Goal: Complete application form

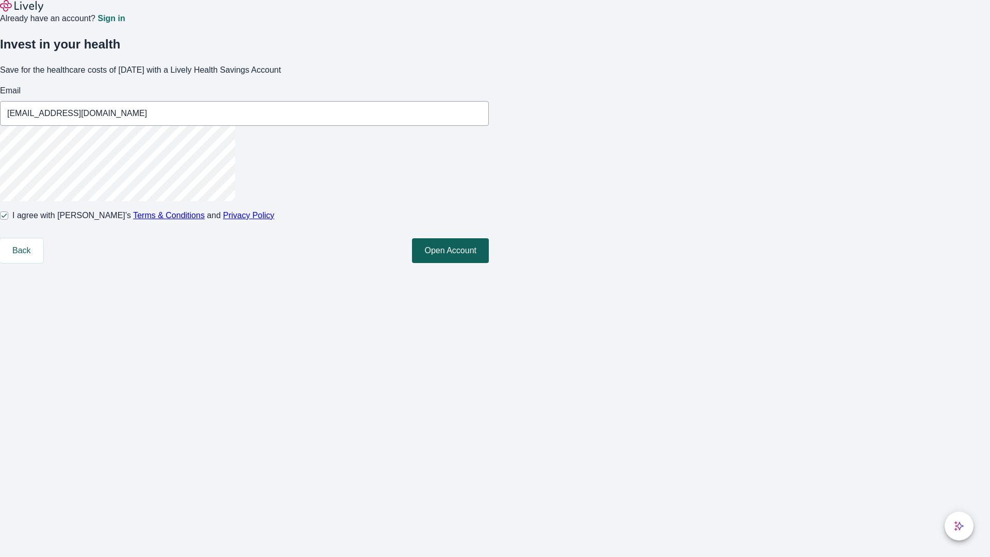
click at [489, 263] on button "Open Account" at bounding box center [450, 250] width 77 height 25
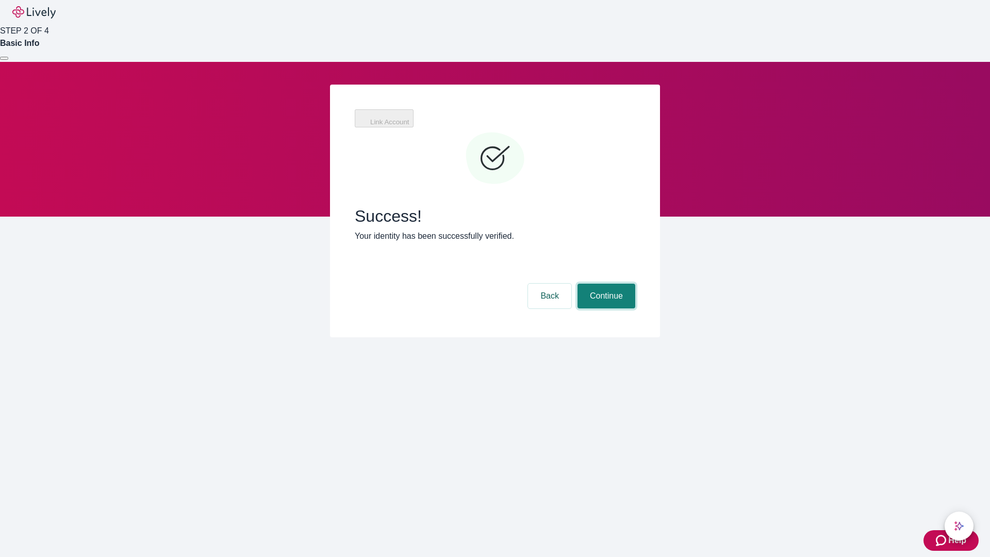
click at [605, 283] on button "Continue" at bounding box center [606, 295] width 58 height 25
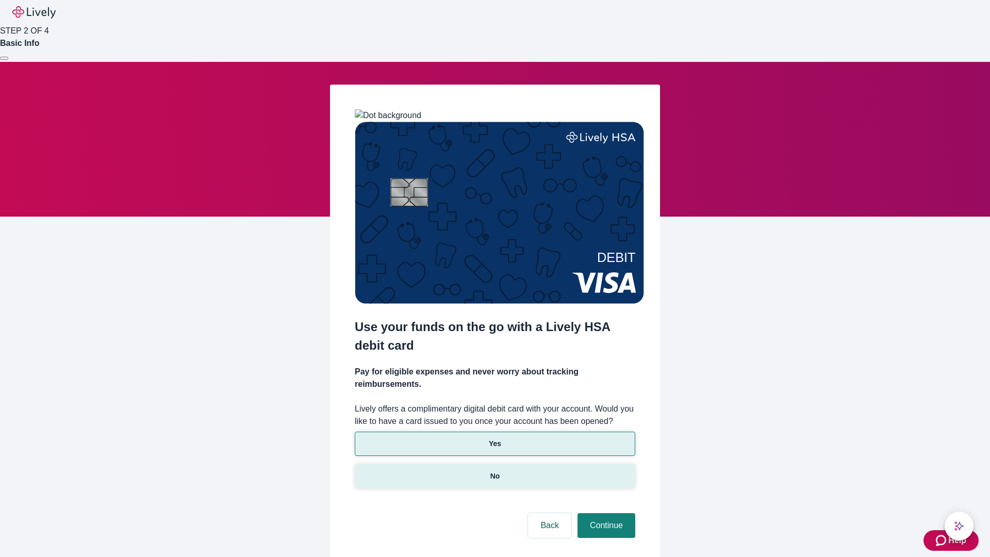
click at [494, 471] on p "No" at bounding box center [495, 476] width 10 height 11
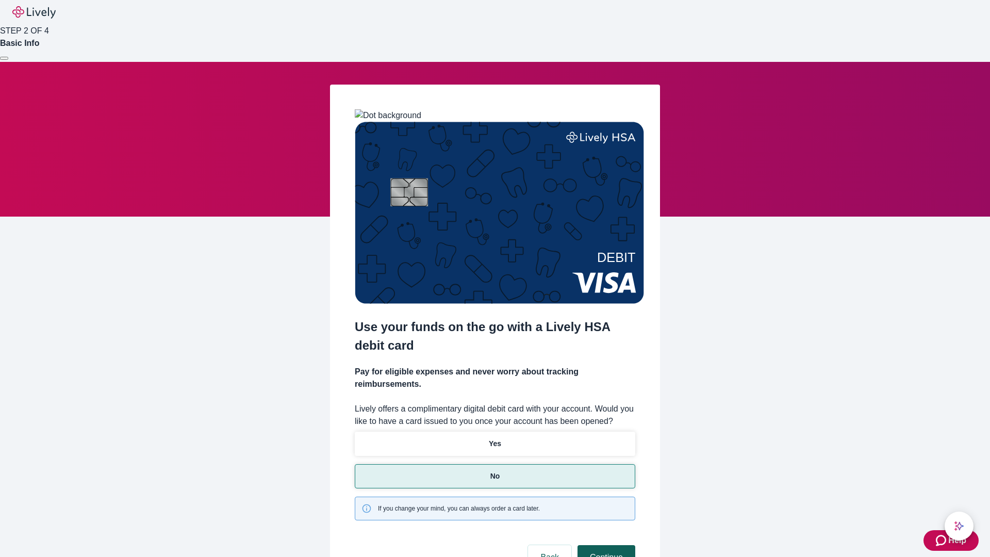
click at [605, 545] on button "Continue" at bounding box center [606, 557] width 58 height 25
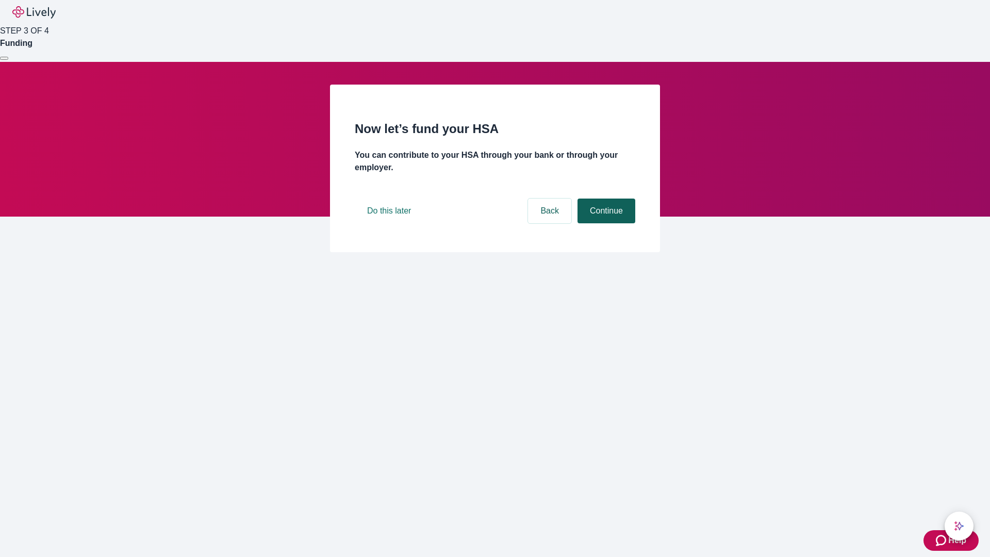
click at [605, 223] on button "Continue" at bounding box center [606, 210] width 58 height 25
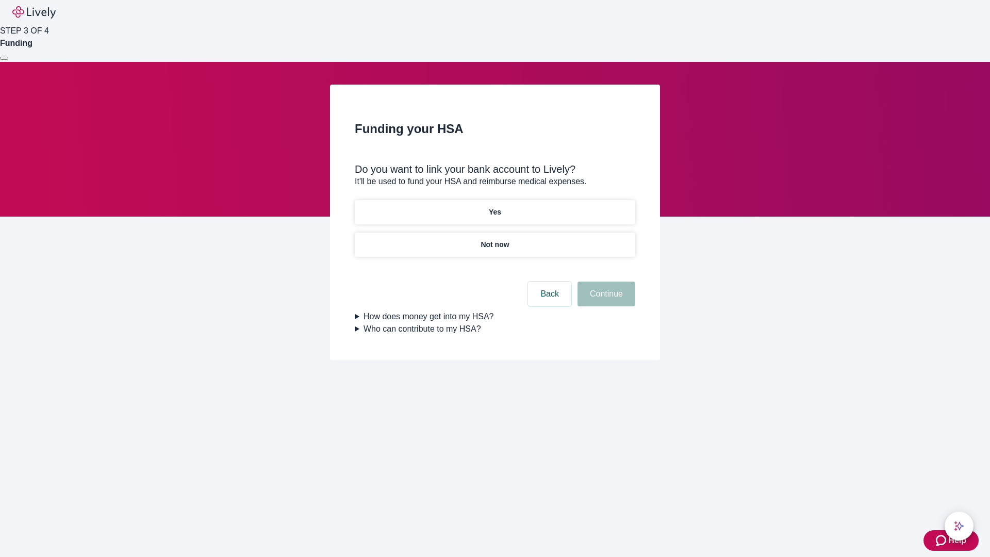
click at [494, 207] on p "Yes" at bounding box center [495, 212] width 12 height 11
click at [605, 281] on button "Continue" at bounding box center [606, 293] width 58 height 25
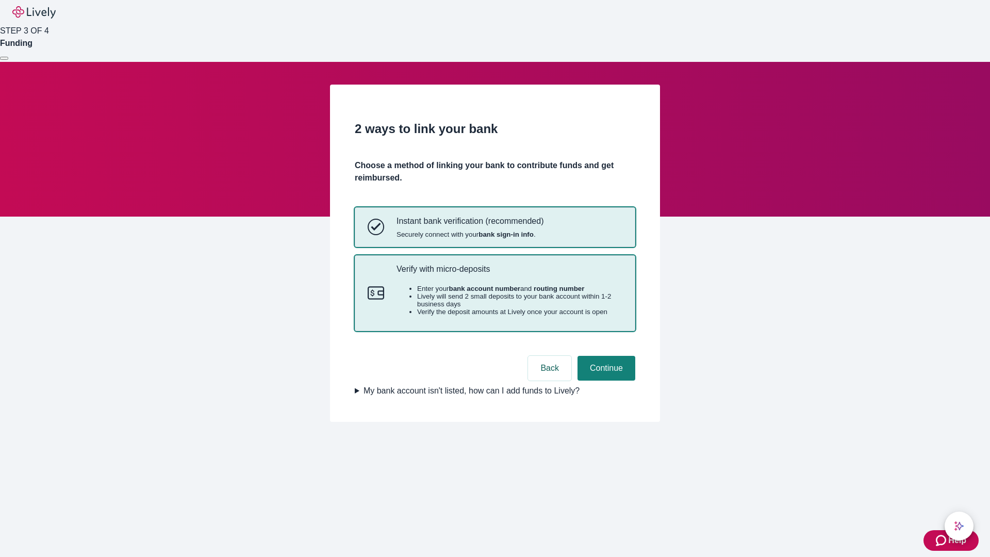
click at [509, 274] on p "Verify with micro-deposits" at bounding box center [509, 269] width 226 height 10
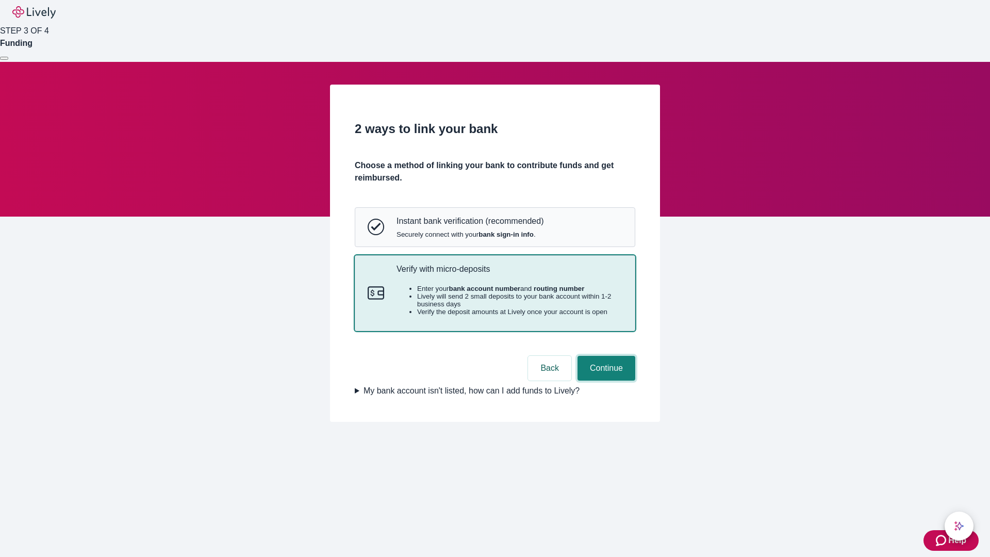
click at [605, 380] on button "Continue" at bounding box center [606, 368] width 58 height 25
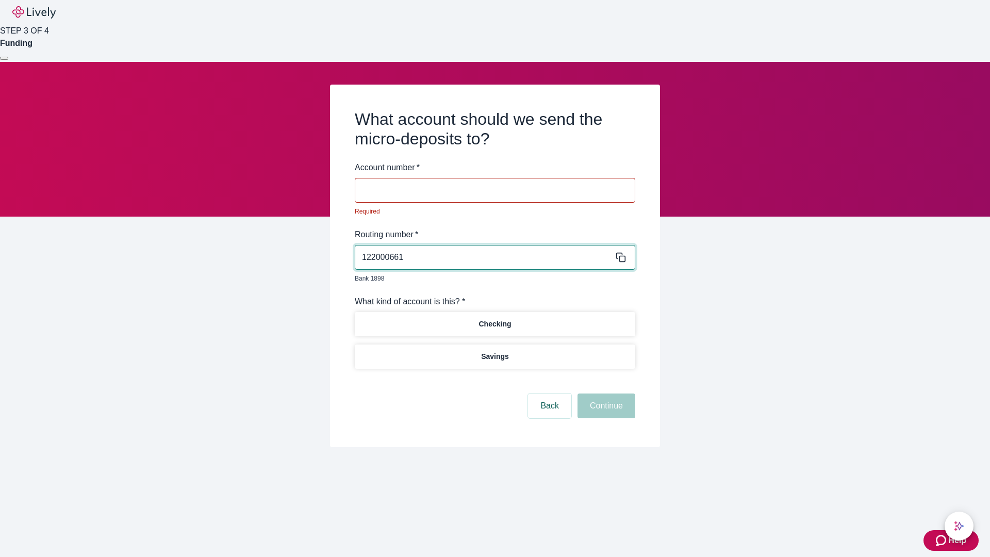
type input "122000661"
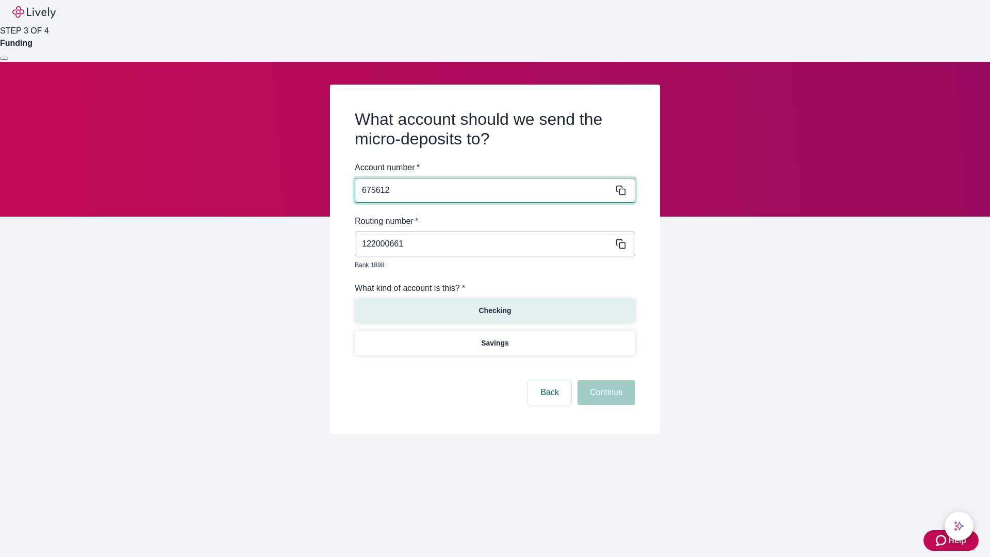
type input "675612"
click at [494, 305] on p "Checking" at bounding box center [494, 310] width 32 height 11
